Goal: Transaction & Acquisition: Book appointment/travel/reservation

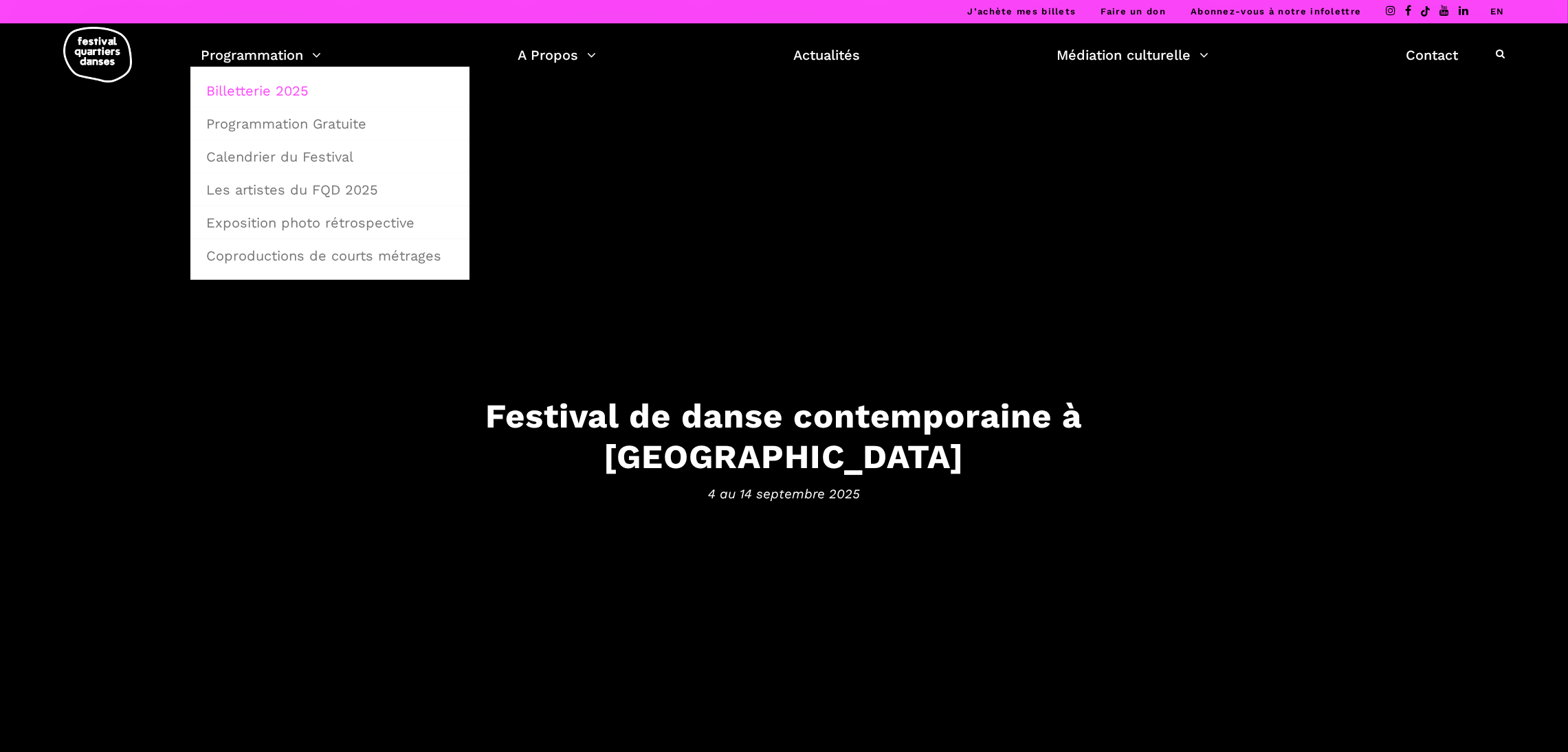
click at [278, 91] on link "Billetterie 2025" at bounding box center [330, 91] width 264 height 32
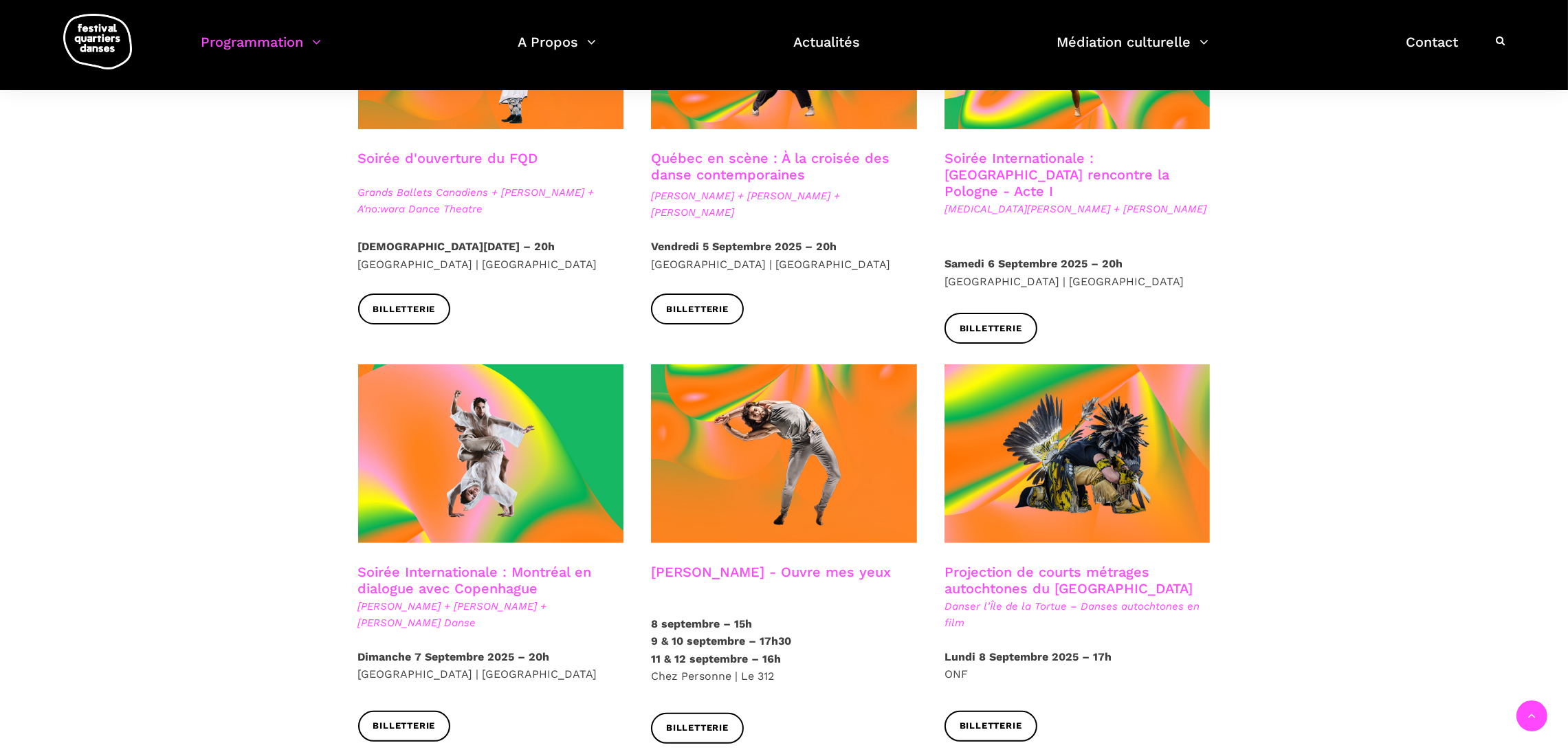
scroll to position [481, 0]
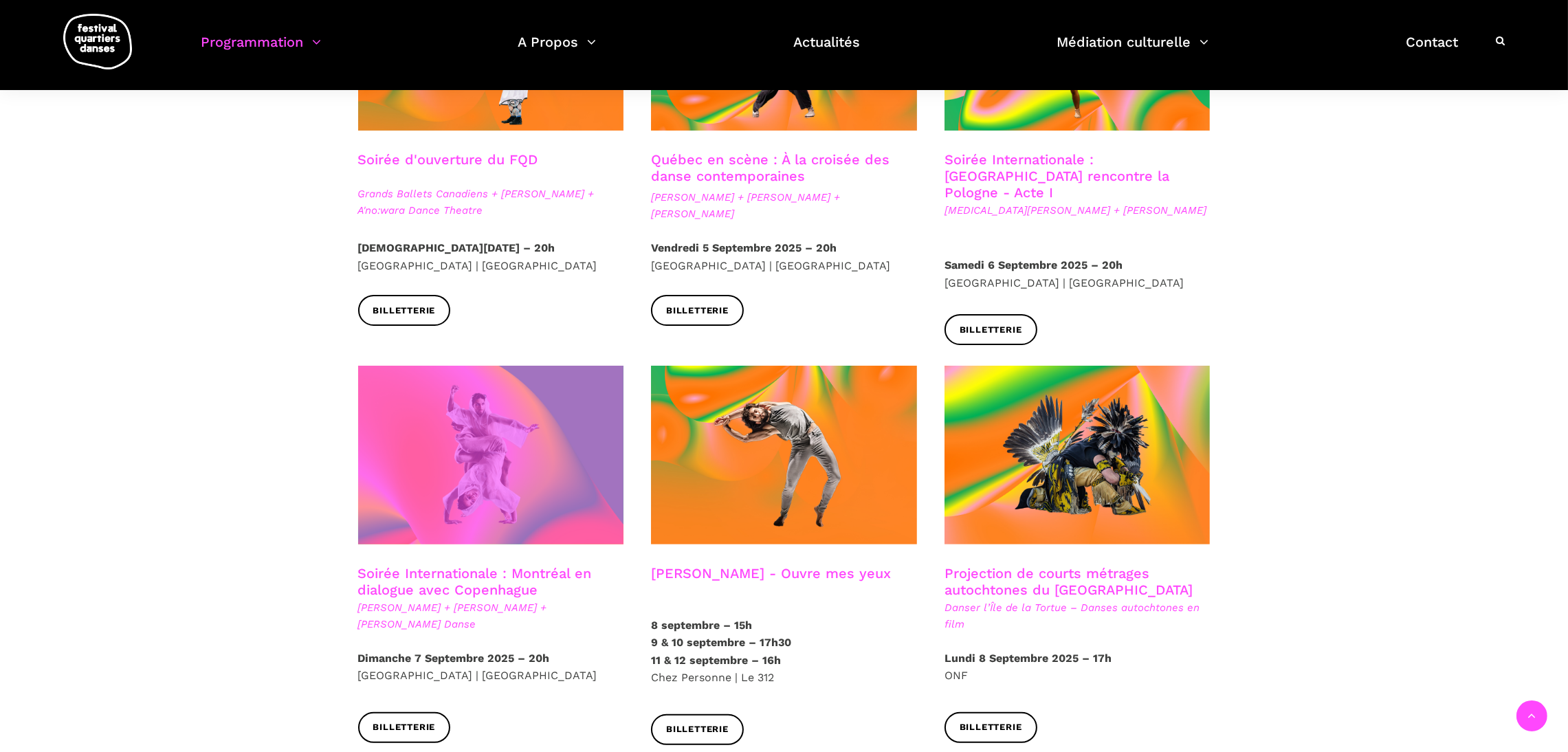
click at [465, 504] on span at bounding box center [491, 454] width 266 height 178
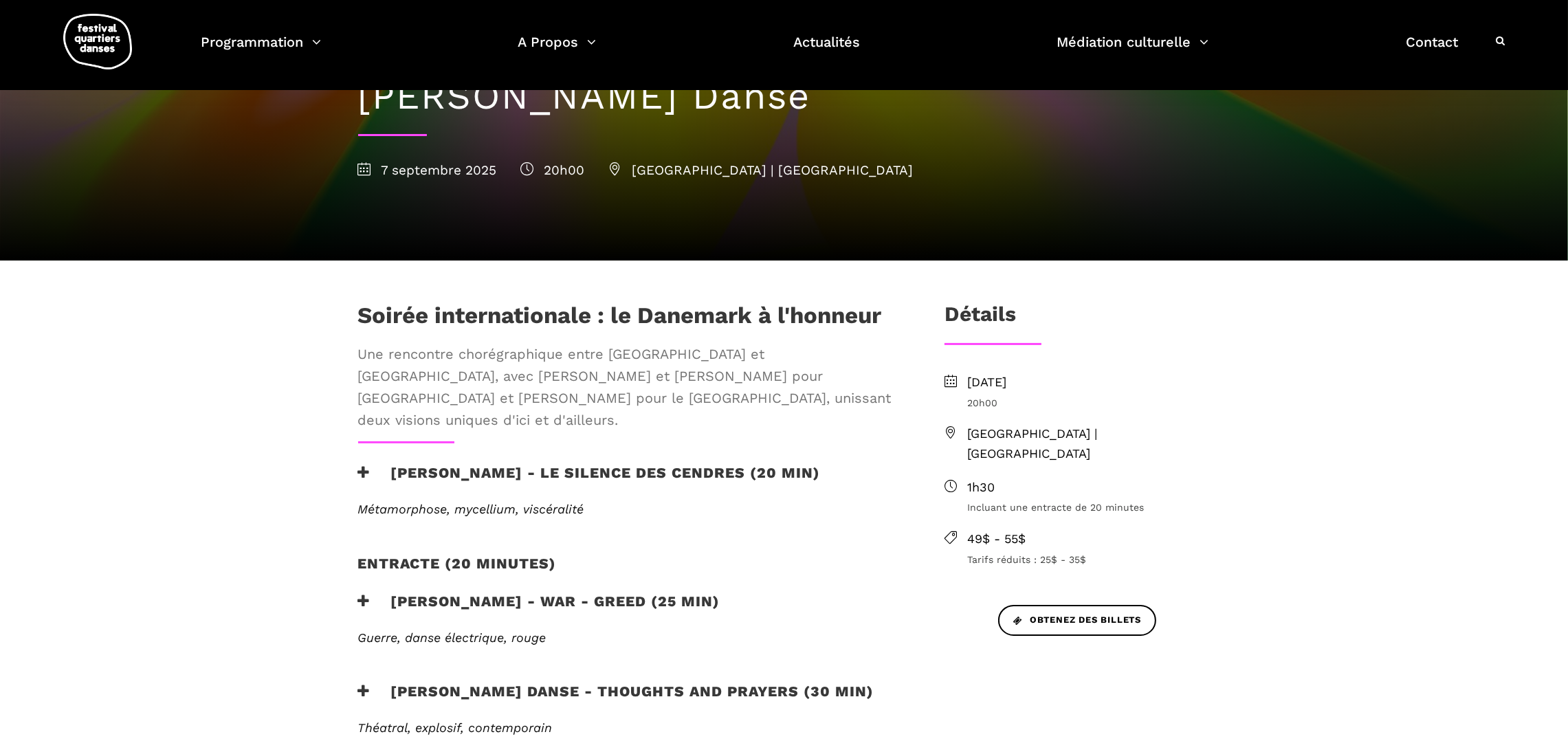
scroll to position [273, 0]
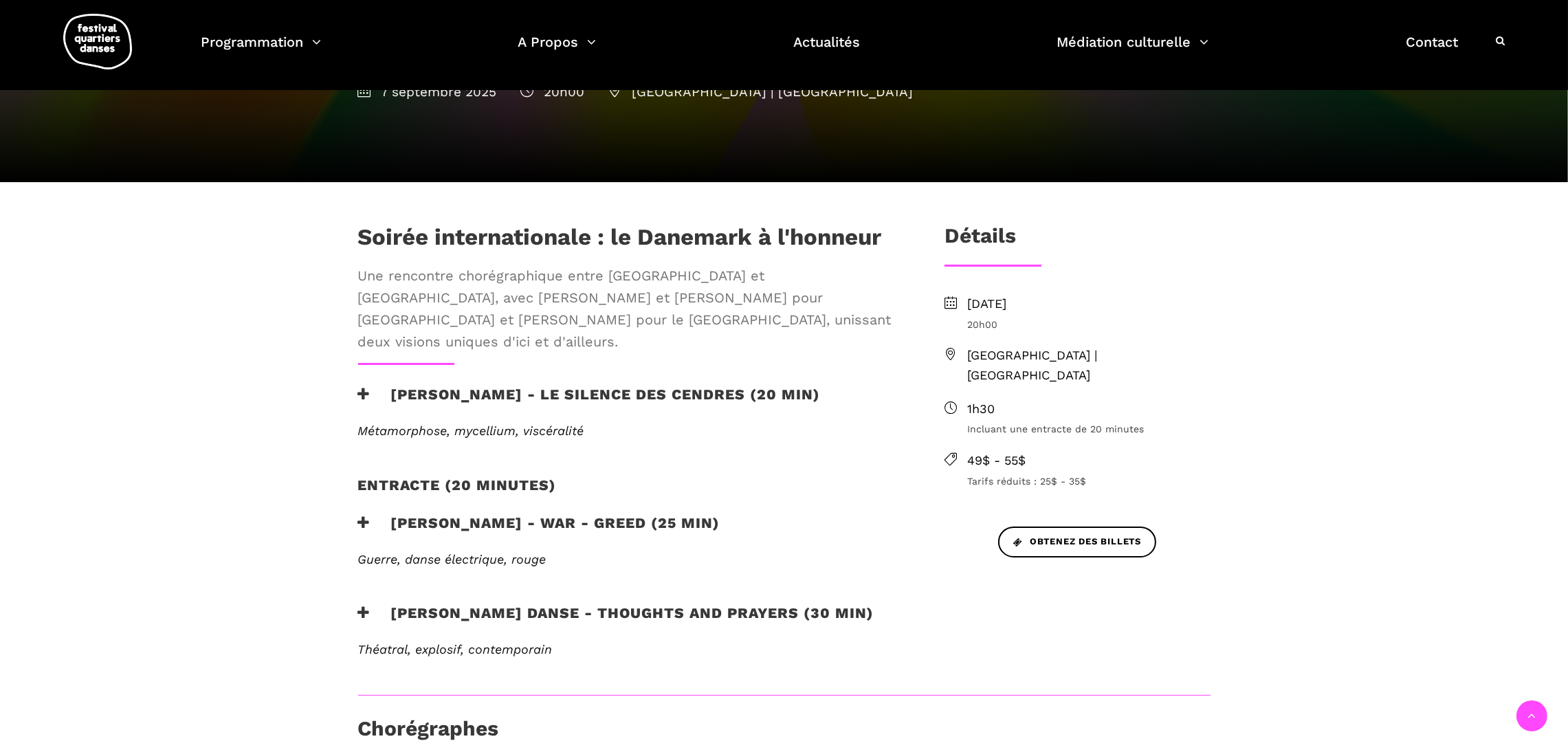
click at [451, 604] on h3 "Skeels Danse - Thoughts and Prayers (30 min)" at bounding box center [616, 621] width 516 height 35
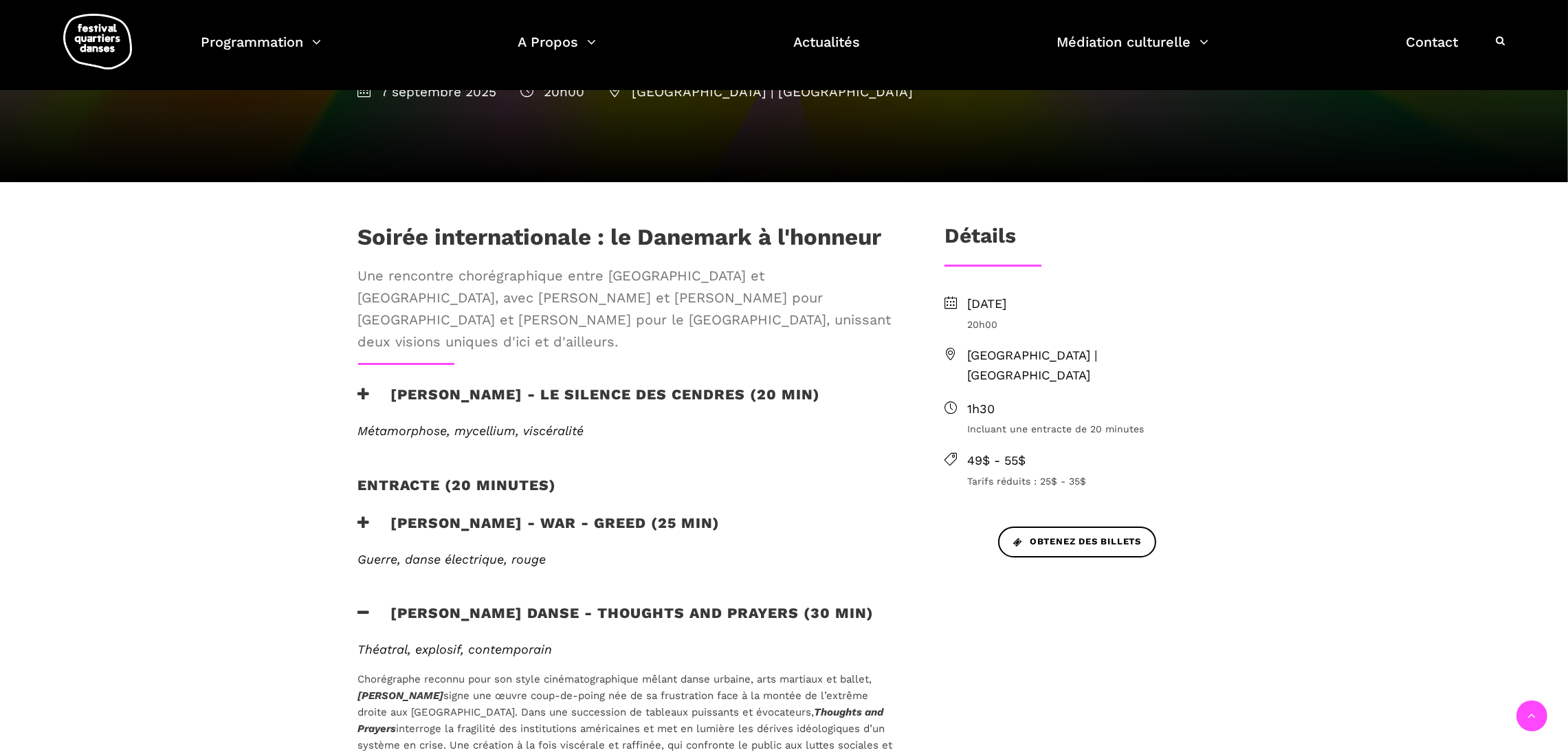
scroll to position [534, 0]
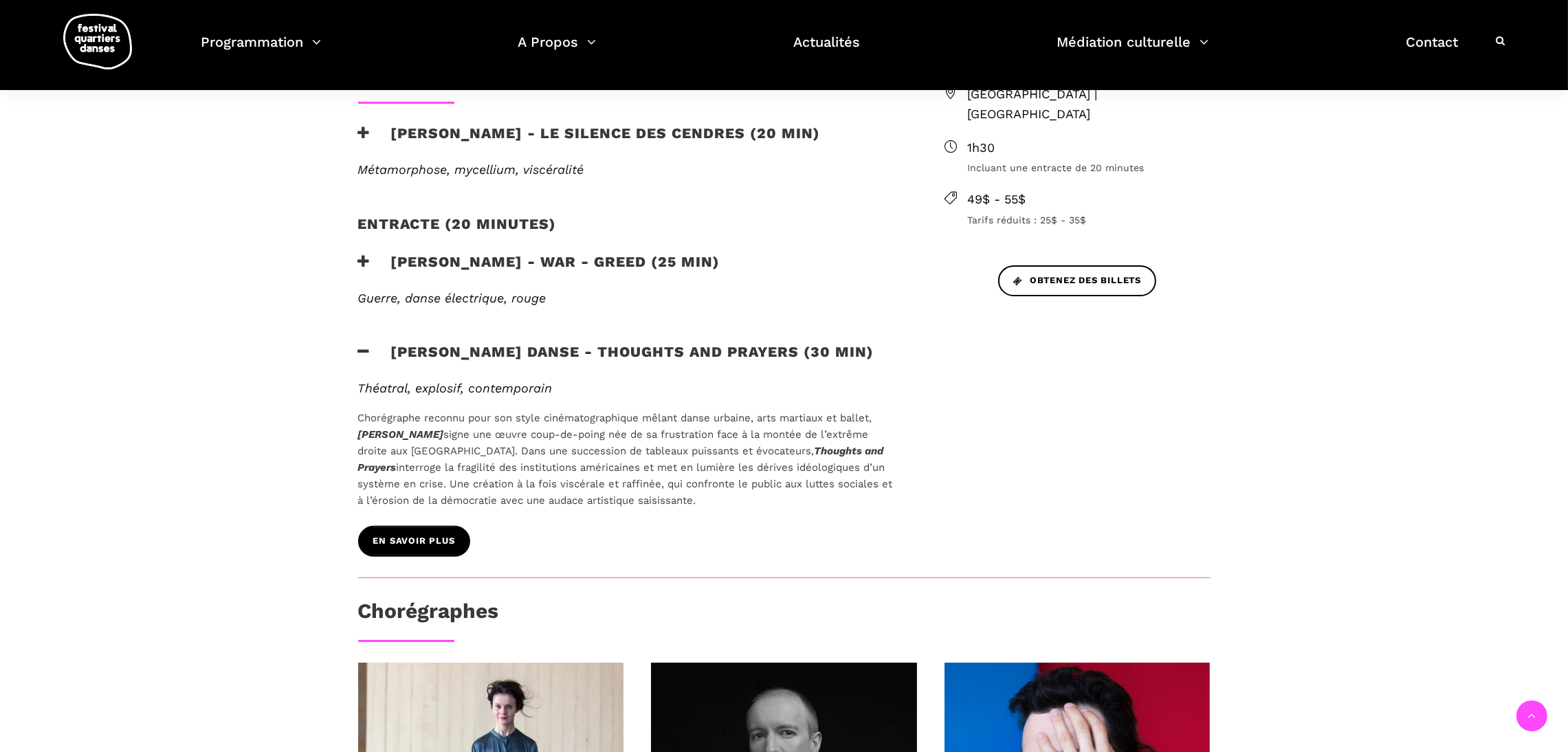
click at [411, 534] on span "En savoir plus" at bounding box center [414, 541] width 82 height 14
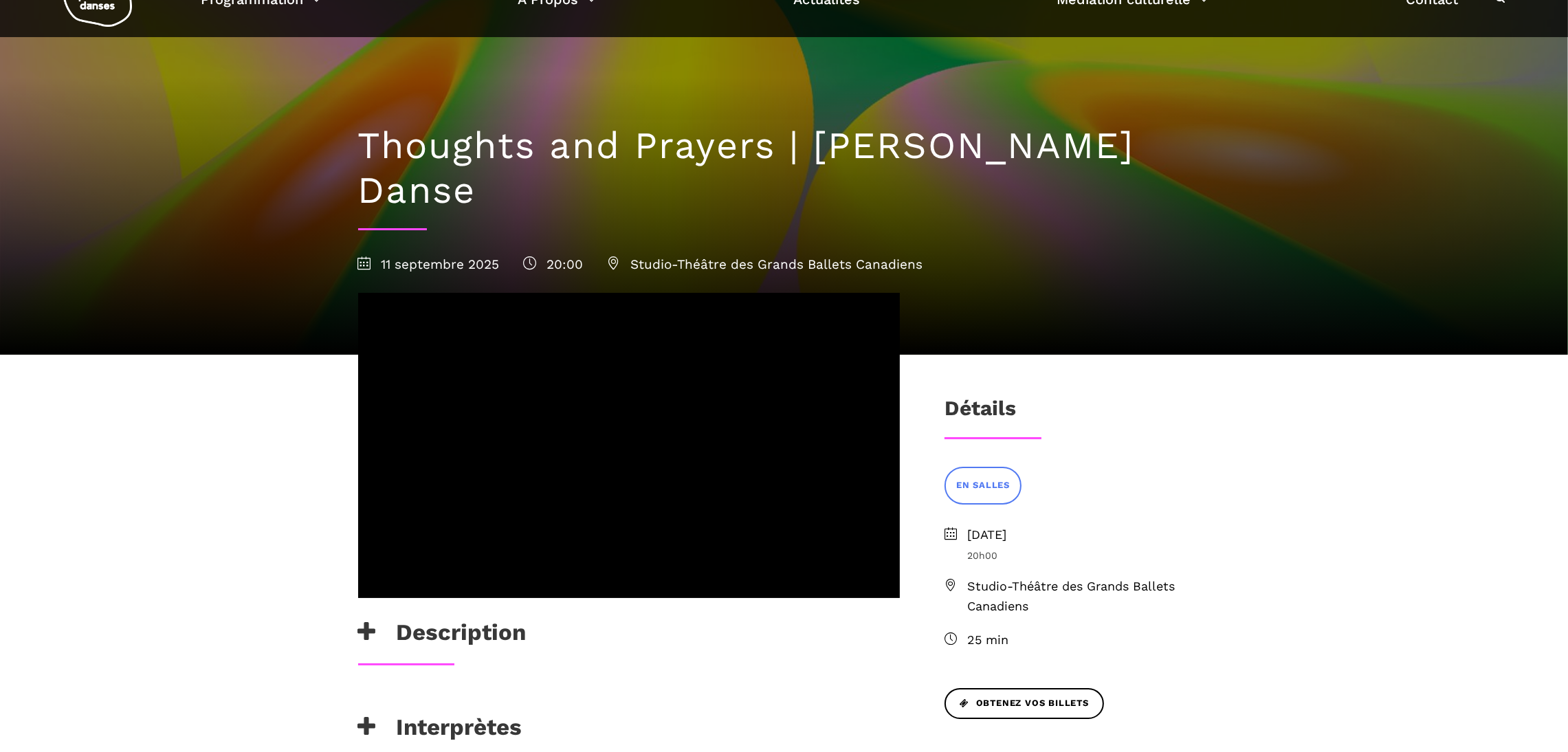
scroll to position [54, 0]
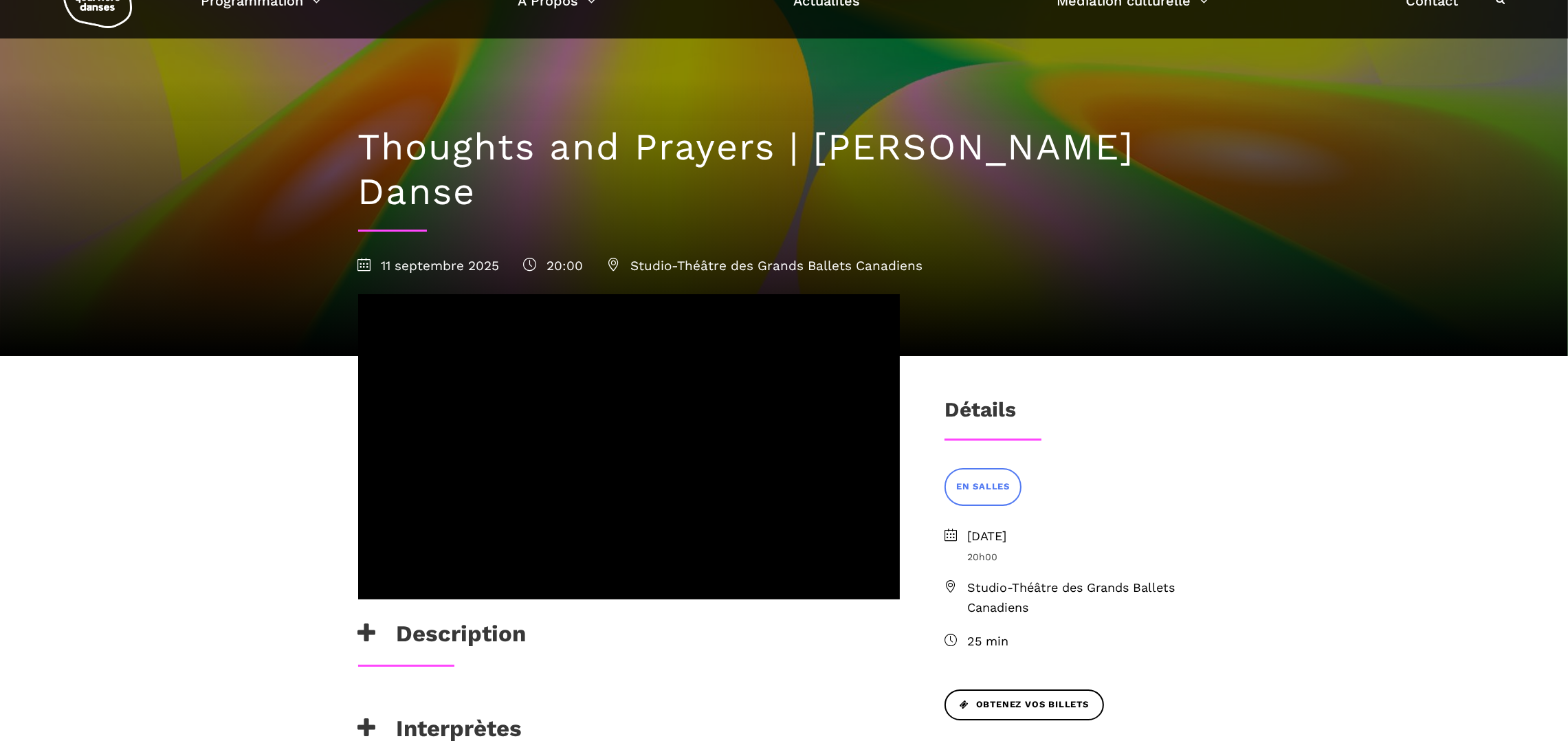
click at [406, 620] on h3 "Description" at bounding box center [442, 637] width 169 height 35
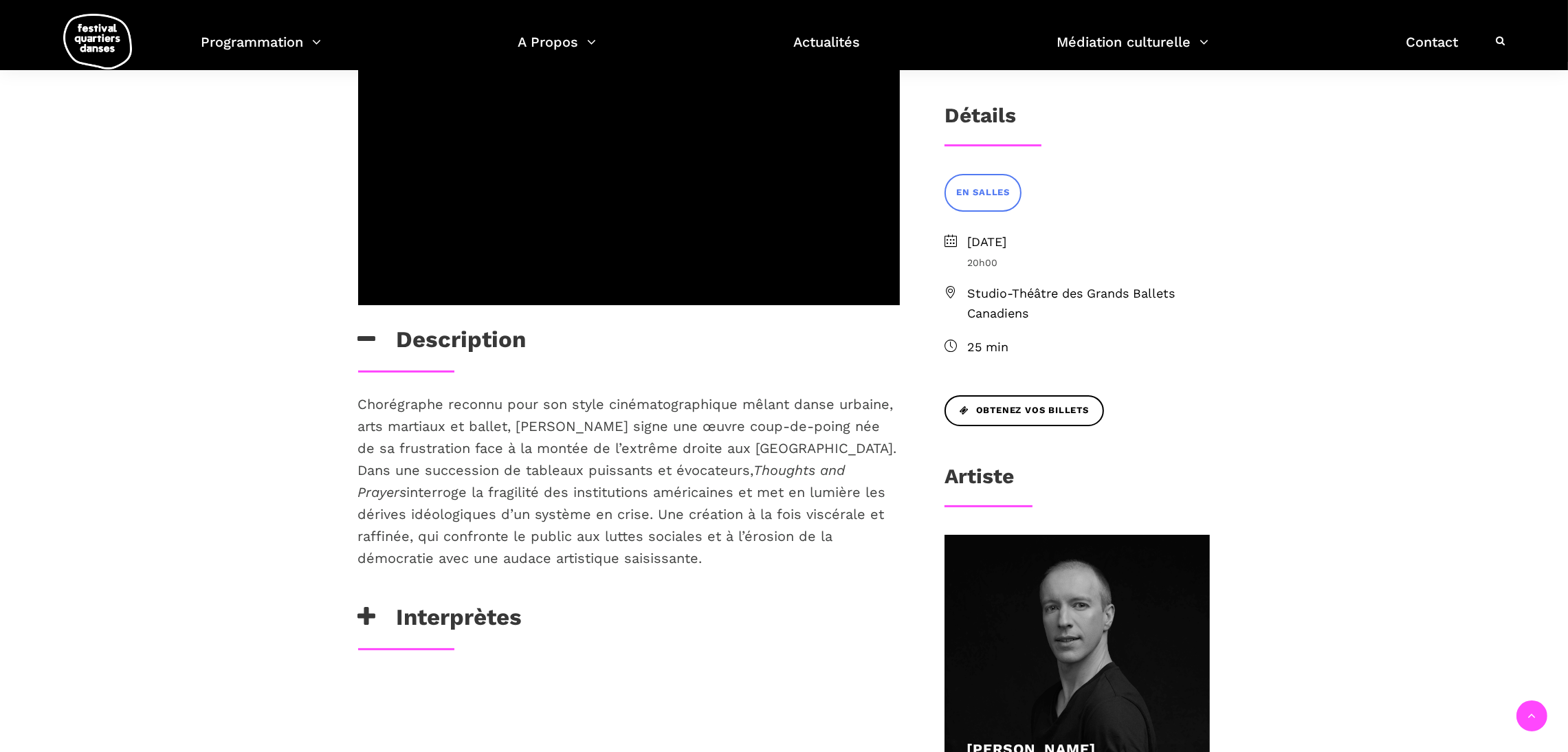
scroll to position [386, 0]
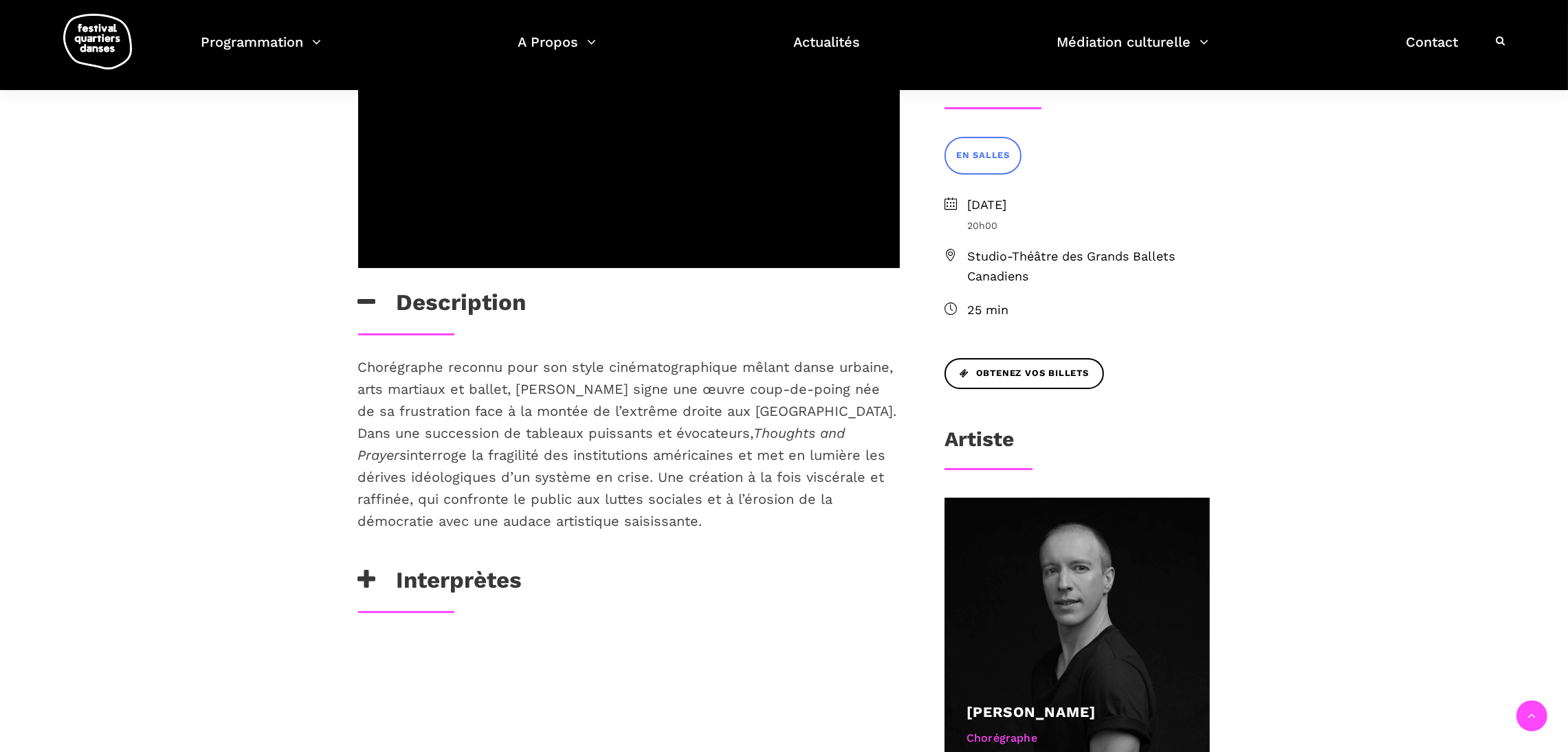
click at [403, 566] on h3 "Interprètes" at bounding box center [440, 584] width 164 height 35
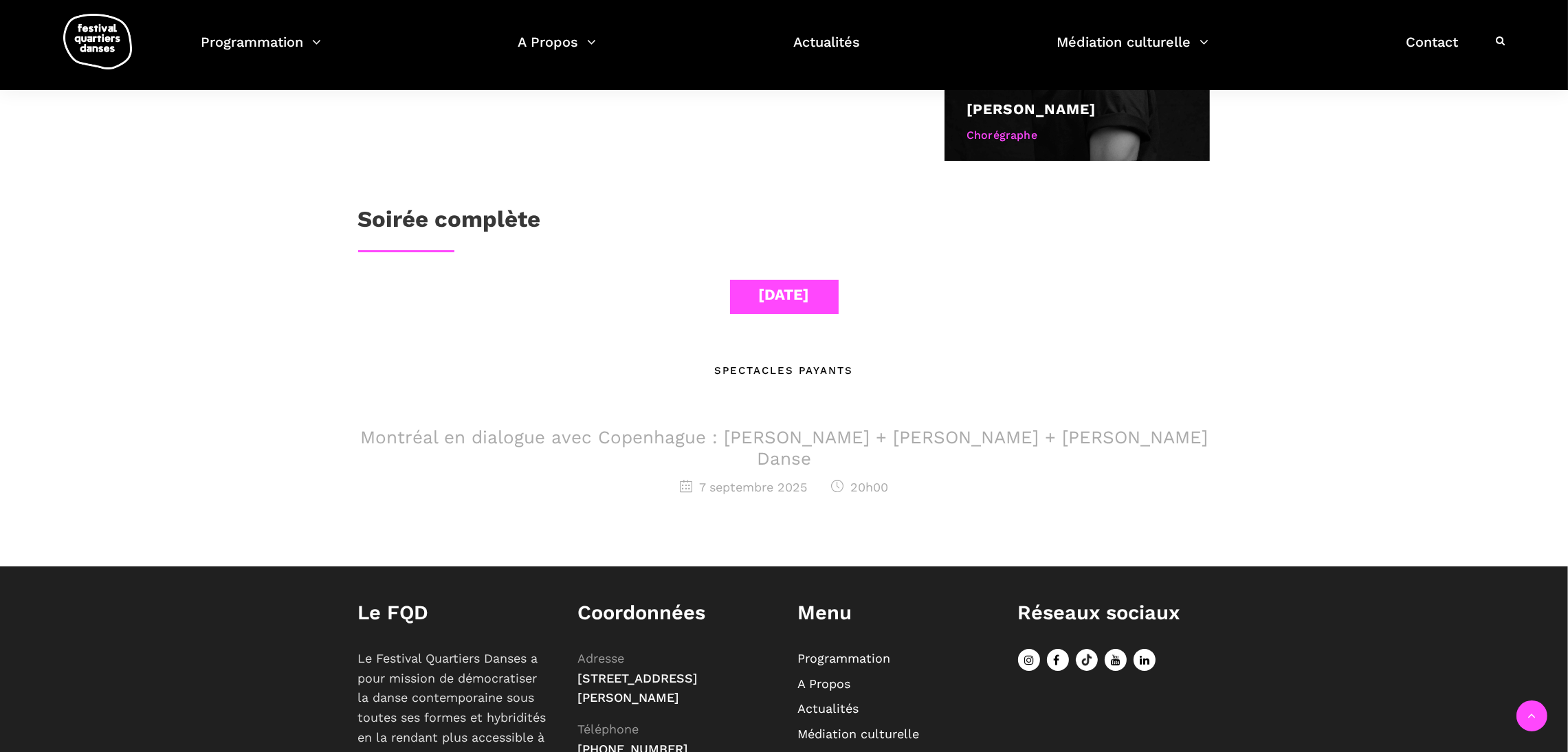
scroll to position [1060, 0]
